Goal: Task Accomplishment & Management: Use online tool/utility

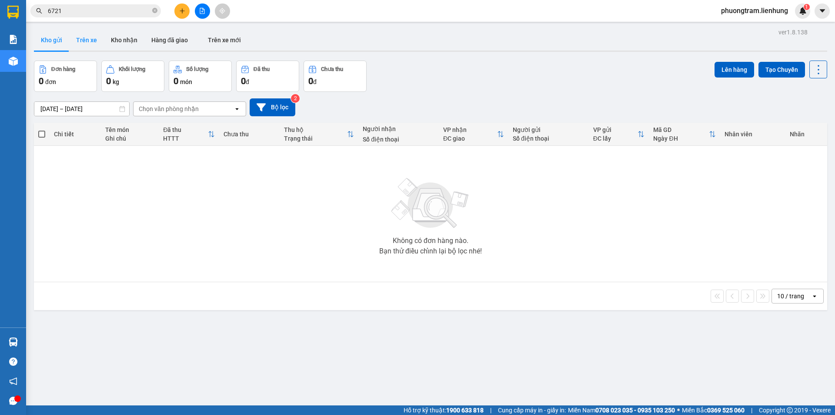
click at [87, 42] on button "Trên xe" at bounding box center [86, 40] width 35 height 21
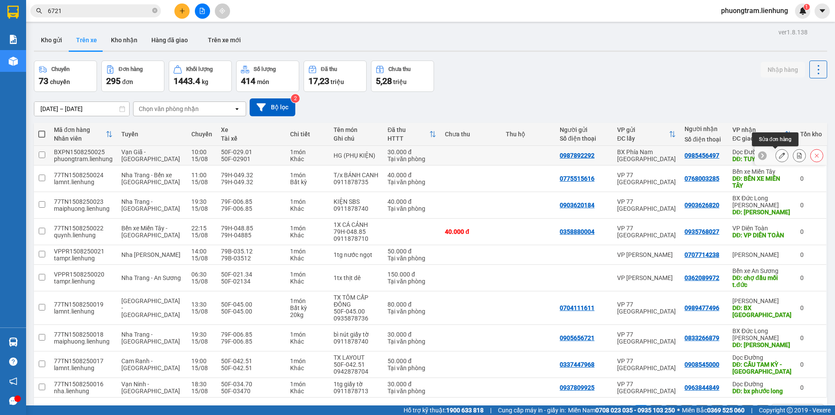
click at [779, 154] on icon at bounding box center [782, 155] width 6 height 6
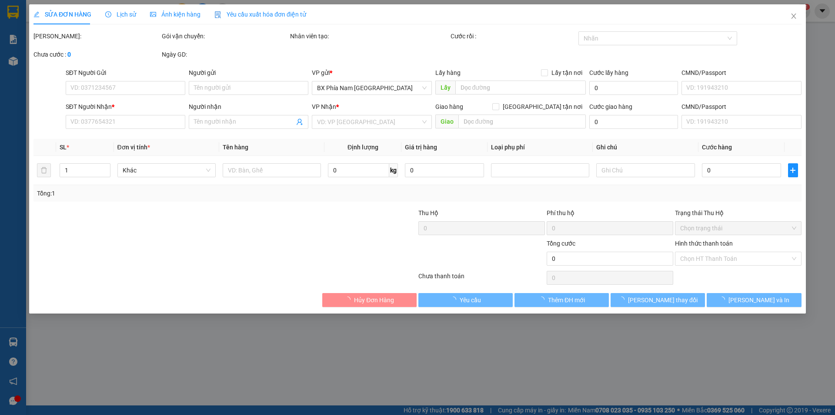
type input "0987892292"
type input "040099018846 [PERSON_NAME]"
type input "0985456497"
type input "TUY PHONG"
type input "30.000"
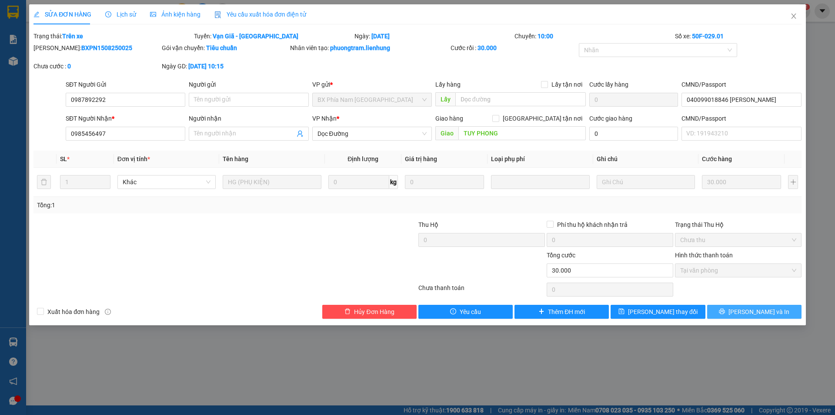
click at [761, 310] on span "[PERSON_NAME] và In" at bounding box center [759, 312] width 61 height 10
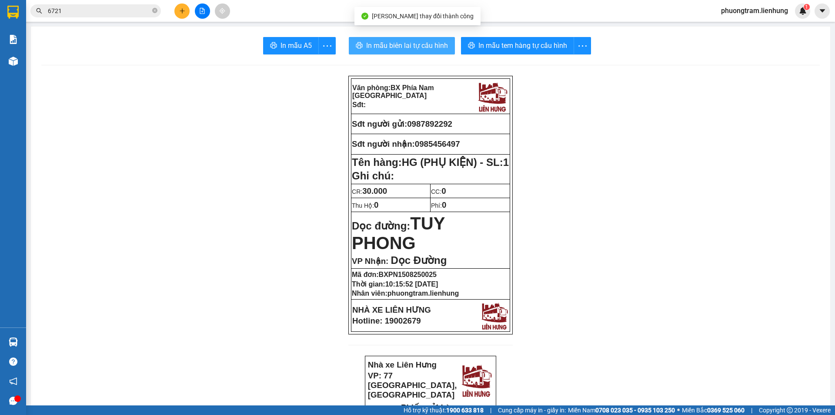
click at [406, 43] on span "In mẫu biên lai tự cấu hình" at bounding box center [407, 45] width 82 height 11
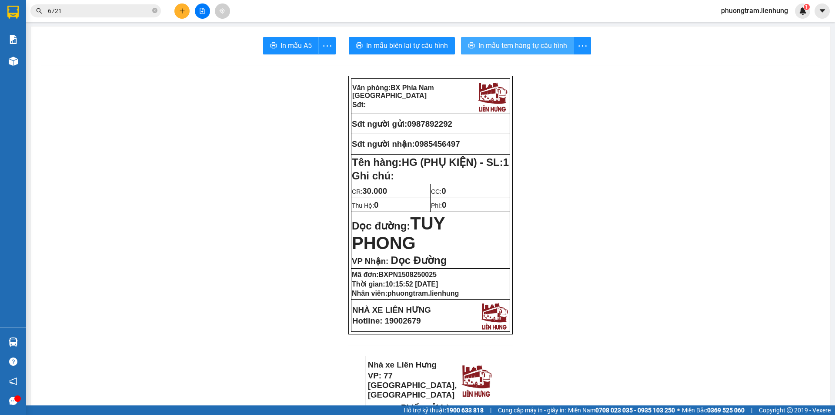
click at [497, 43] on span "In mẫu tem hàng tự cấu hình" at bounding box center [522, 45] width 89 height 11
